Goal: Information Seeking & Learning: Learn about a topic

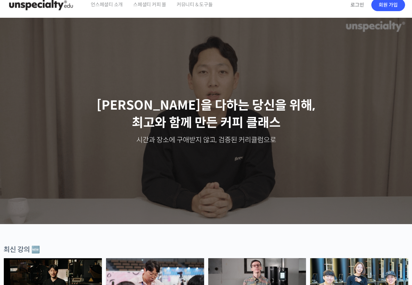
click at [120, 5] on span "언스페셜티 소개" at bounding box center [107, 4] width 32 height 26
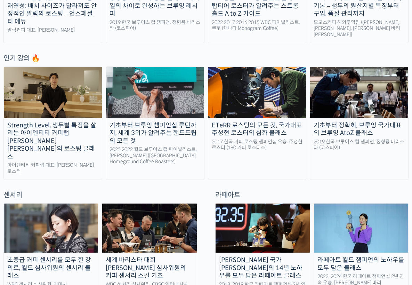
scroll to position [326, 0]
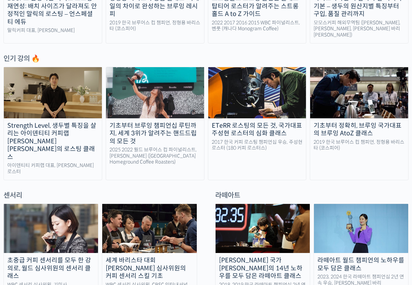
click at [94, 138] on div "Strength Level, 생두별 특징을 살리는 아이덴티티 커피랩 [PERSON_NAME] [PERSON_NAME]의 로스팅 클래스" at bounding box center [53, 141] width 98 height 39
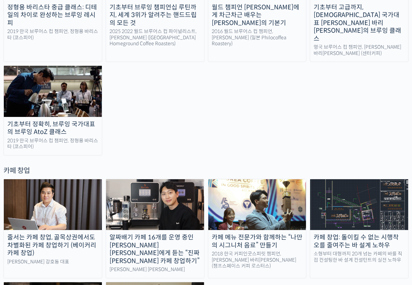
scroll to position [1263, 0]
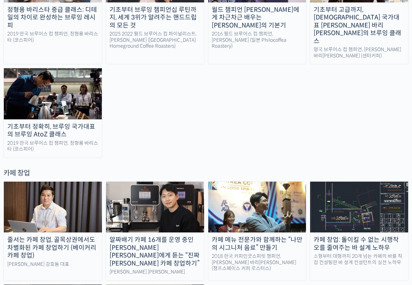
click at [155, 236] on div "알짜배기 카페 16개를 운영 중인 [PERSON_NAME] [PERSON_NAME]에게 듣는 “진짜 [PERSON_NAME] 카페 창업하기”" at bounding box center [155, 251] width 98 height 31
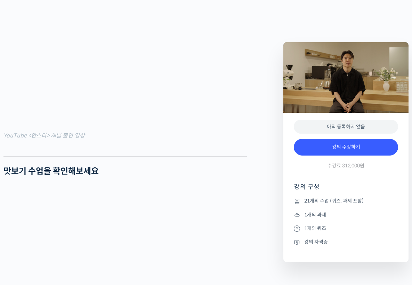
scroll to position [752, 0]
